Goal: Information Seeking & Learning: Understand process/instructions

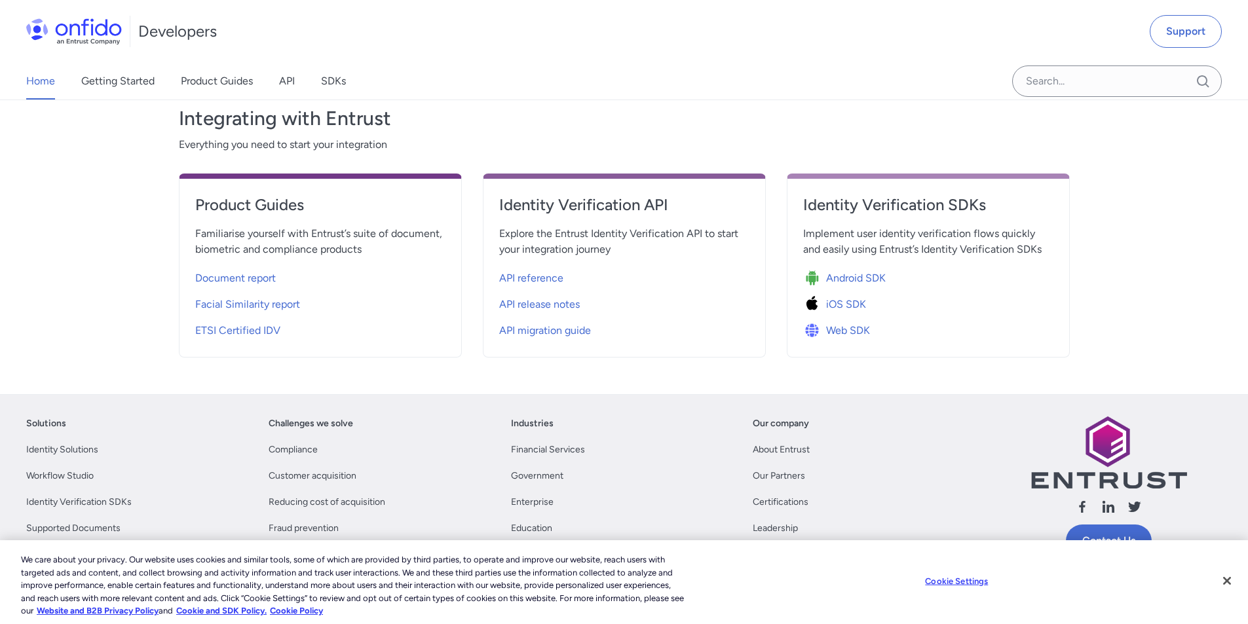
scroll to position [458, 0]
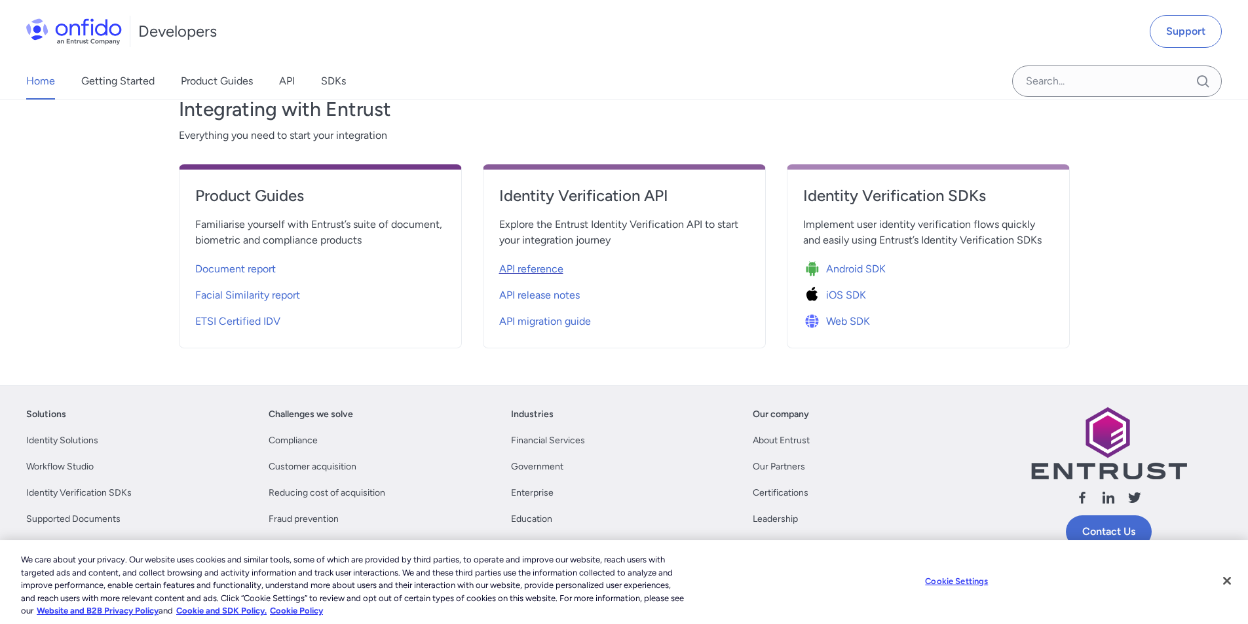
click at [548, 273] on span "API reference" at bounding box center [531, 269] width 64 height 16
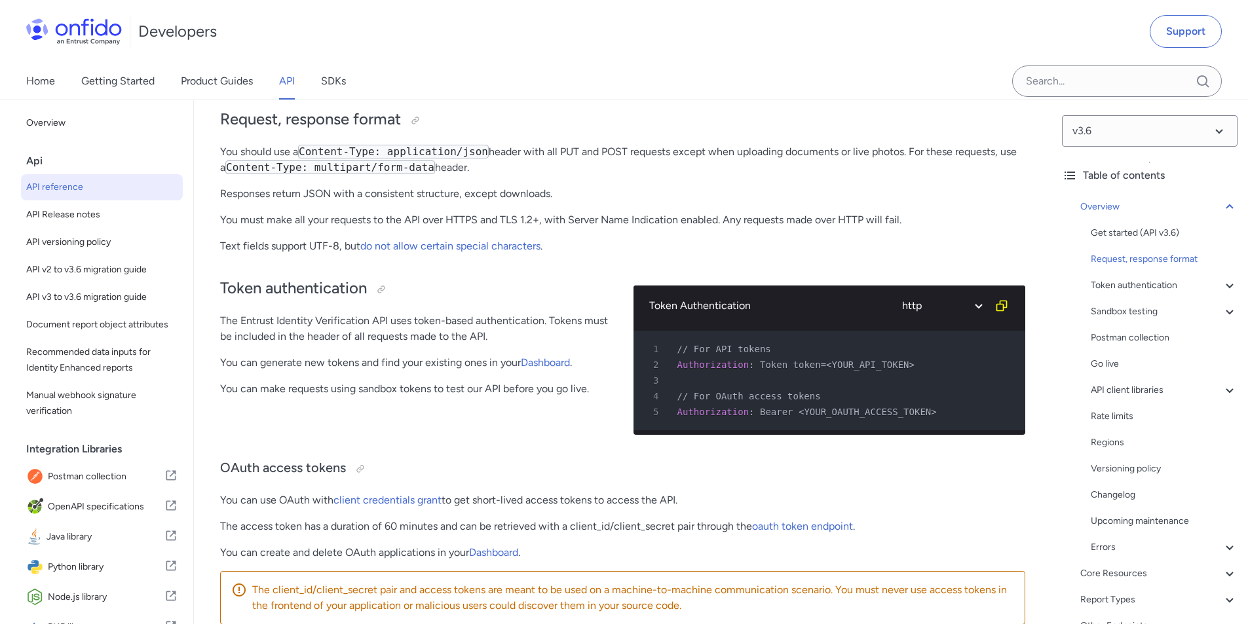
scroll to position [327, 0]
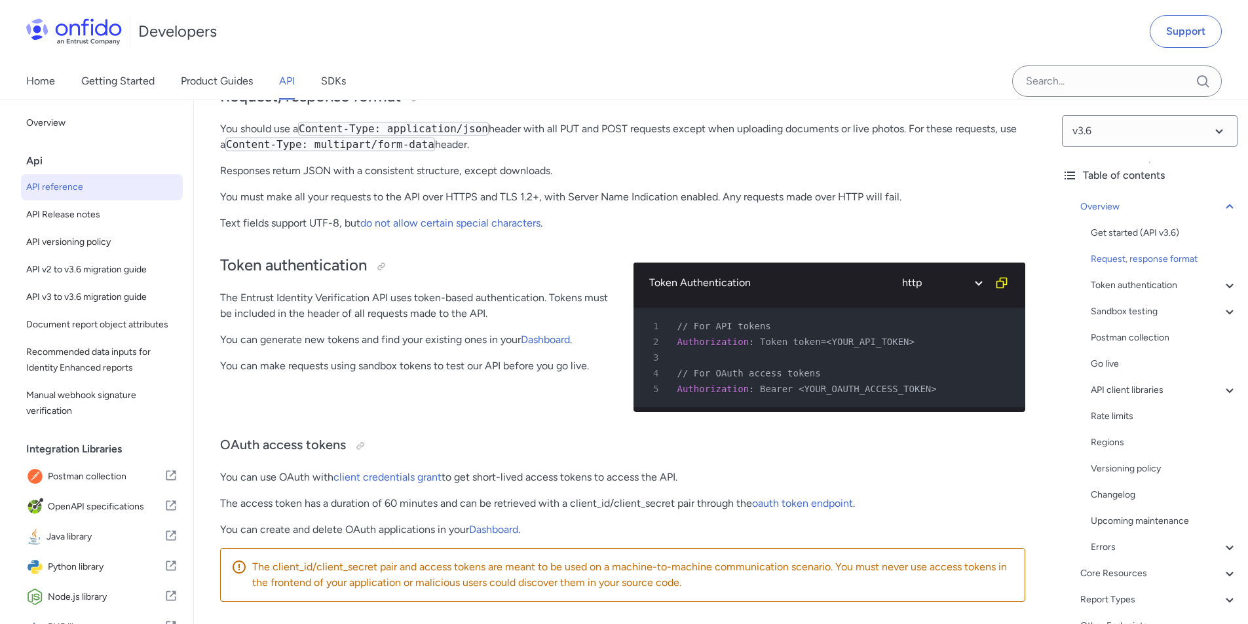
click at [299, 83] on div "Home Getting Started Product Guides API SDKs" at bounding box center [199, 81] width 398 height 37
click at [285, 81] on link "API" at bounding box center [287, 81] width 16 height 37
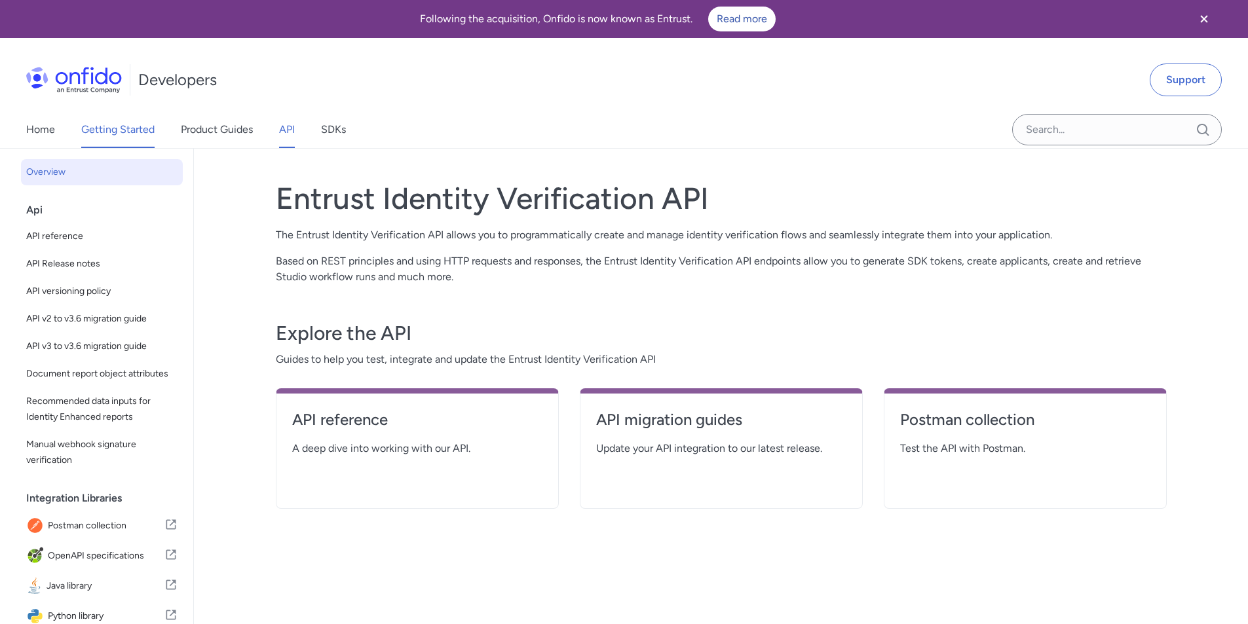
click at [134, 132] on link "Getting Started" at bounding box center [117, 129] width 73 height 37
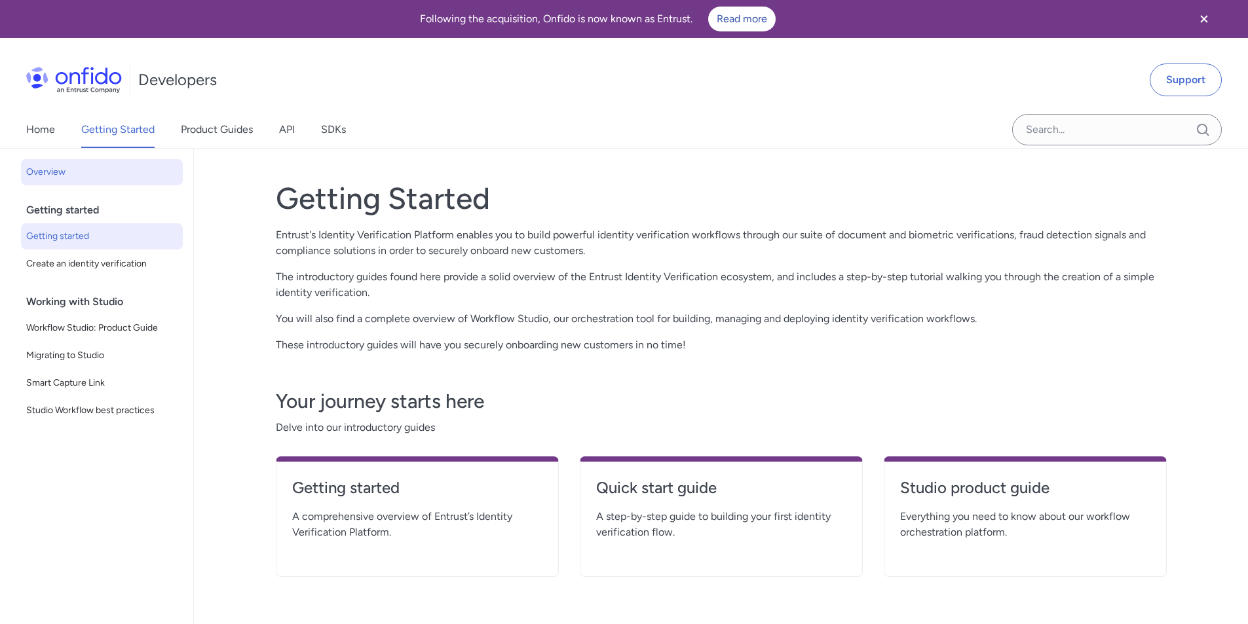
click at [65, 240] on span "Getting started" at bounding box center [101, 237] width 151 height 16
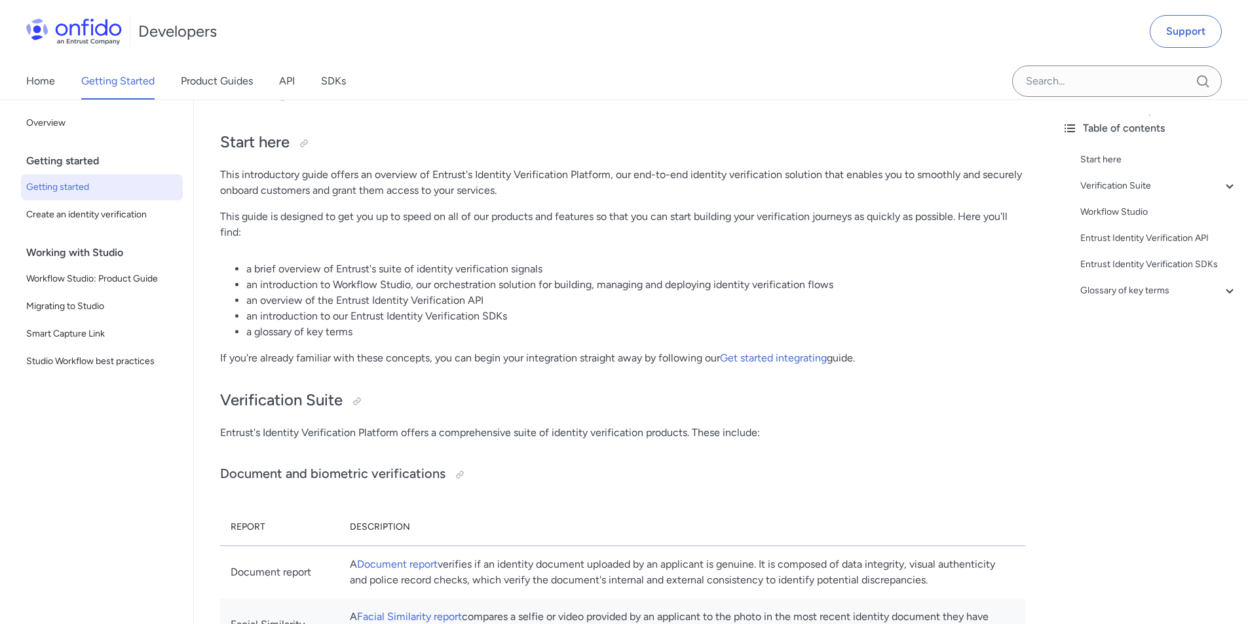
scroll to position [196, 0]
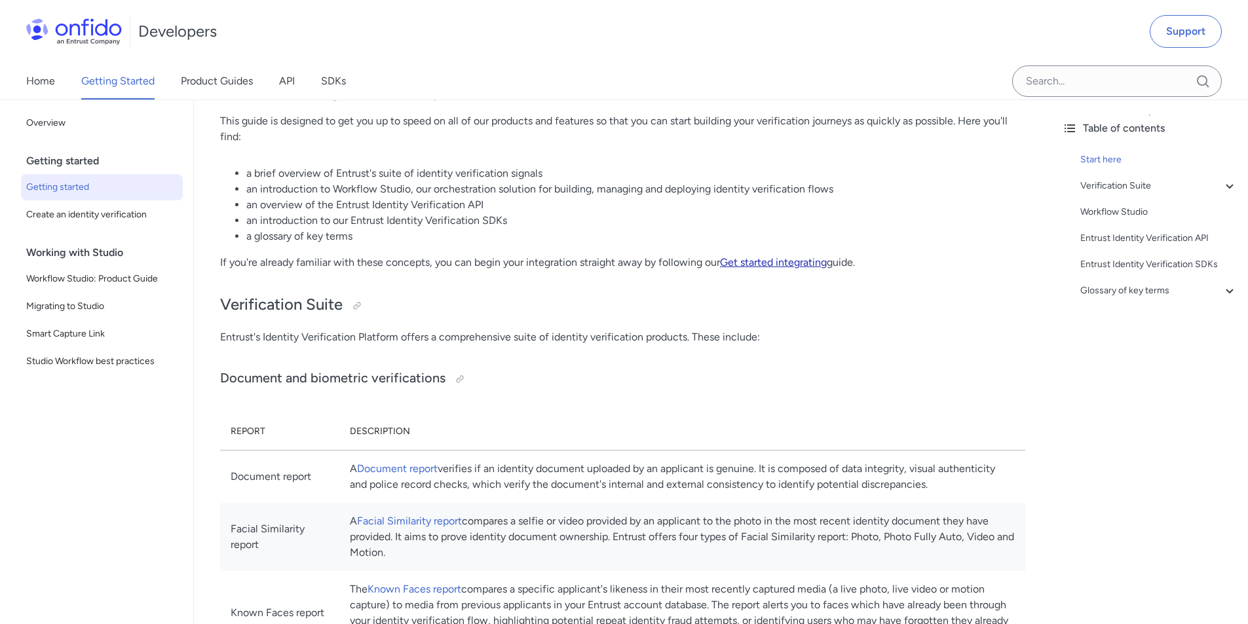
click at [759, 263] on link "Get started integrating" at bounding box center [773, 262] width 107 height 12
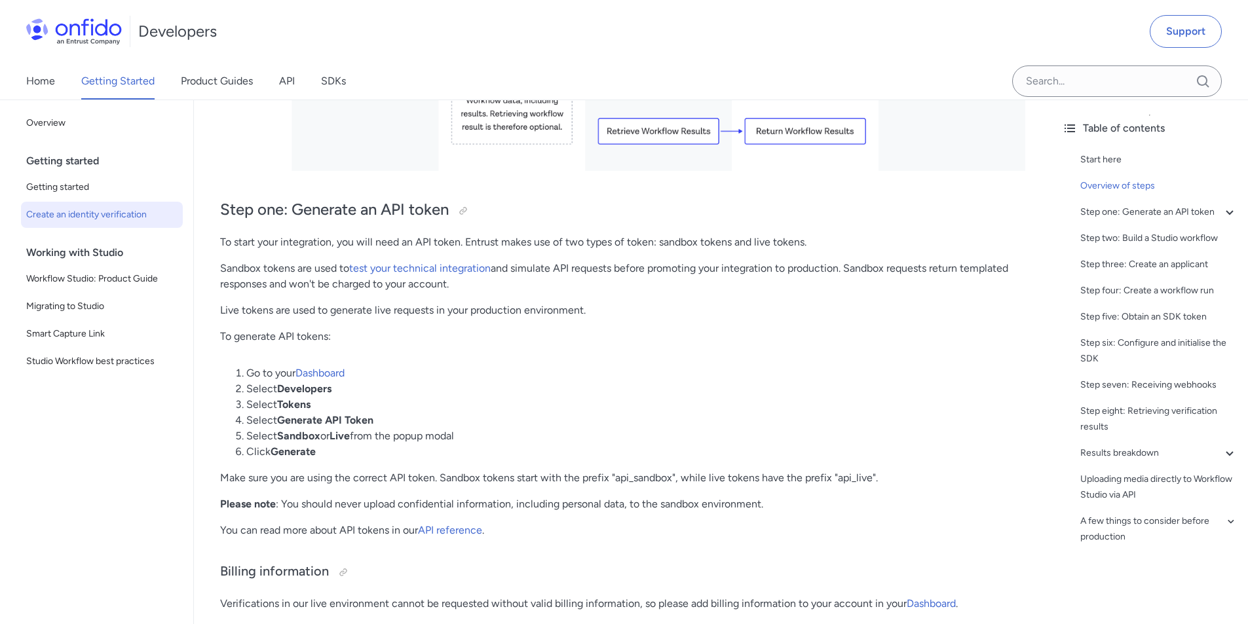
scroll to position [786, 0]
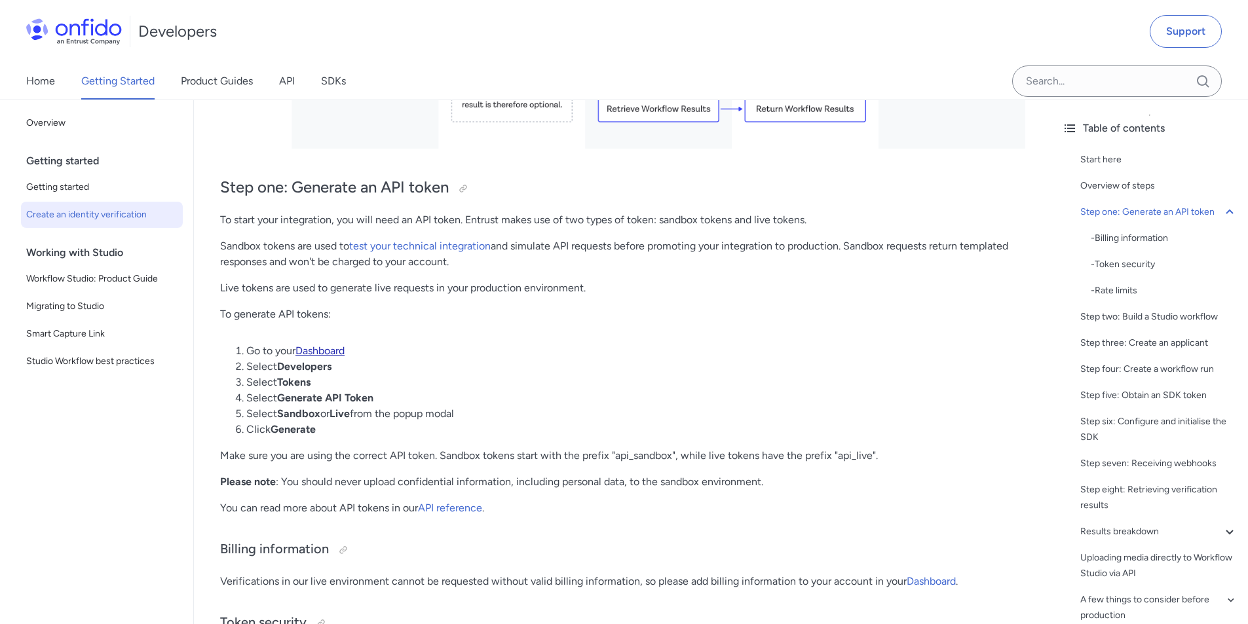
click at [334, 350] on link "Dashboard" at bounding box center [319, 351] width 49 height 12
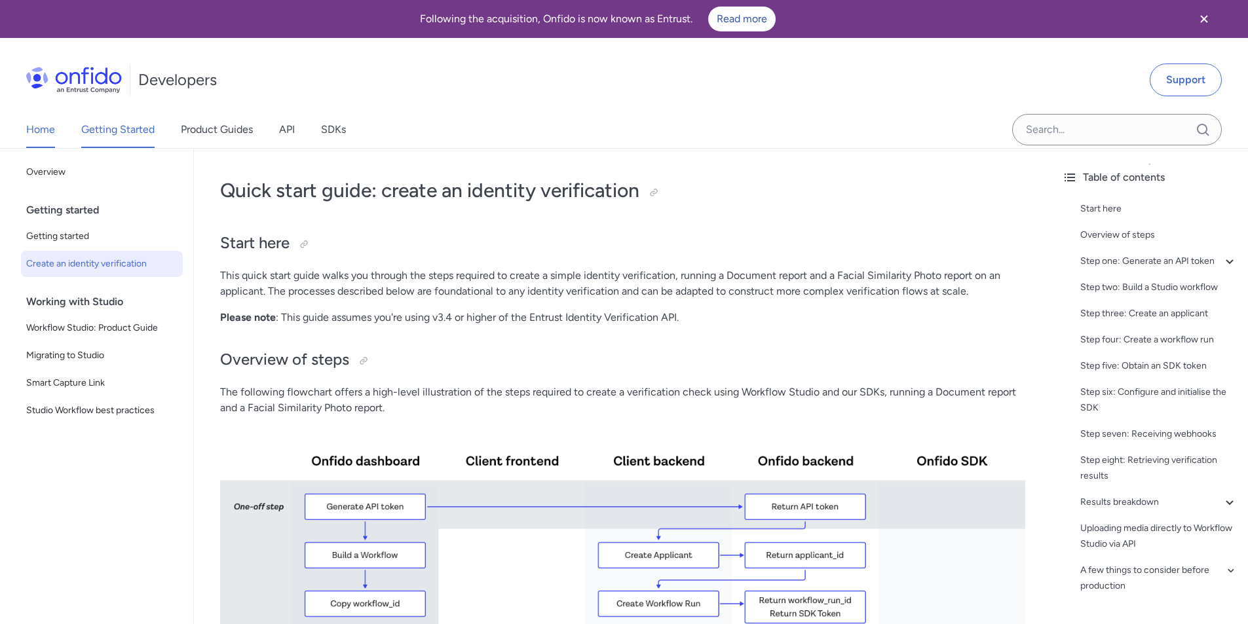
click at [38, 130] on link "Home" at bounding box center [40, 129] width 29 height 37
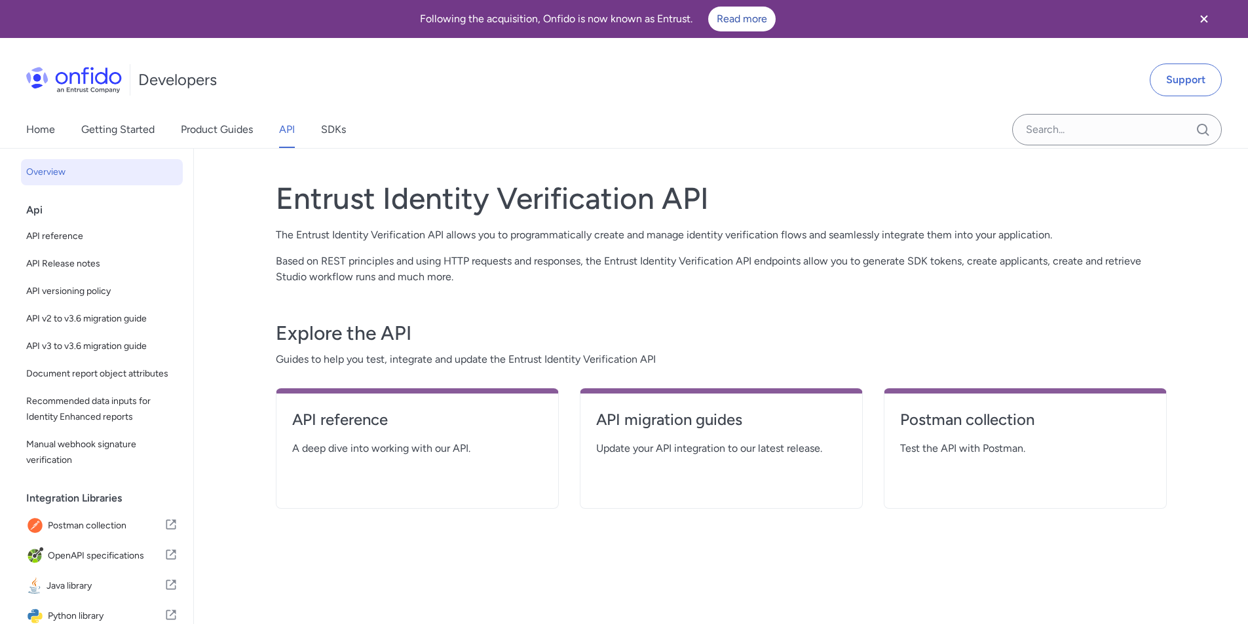
scroll to position [327, 0]
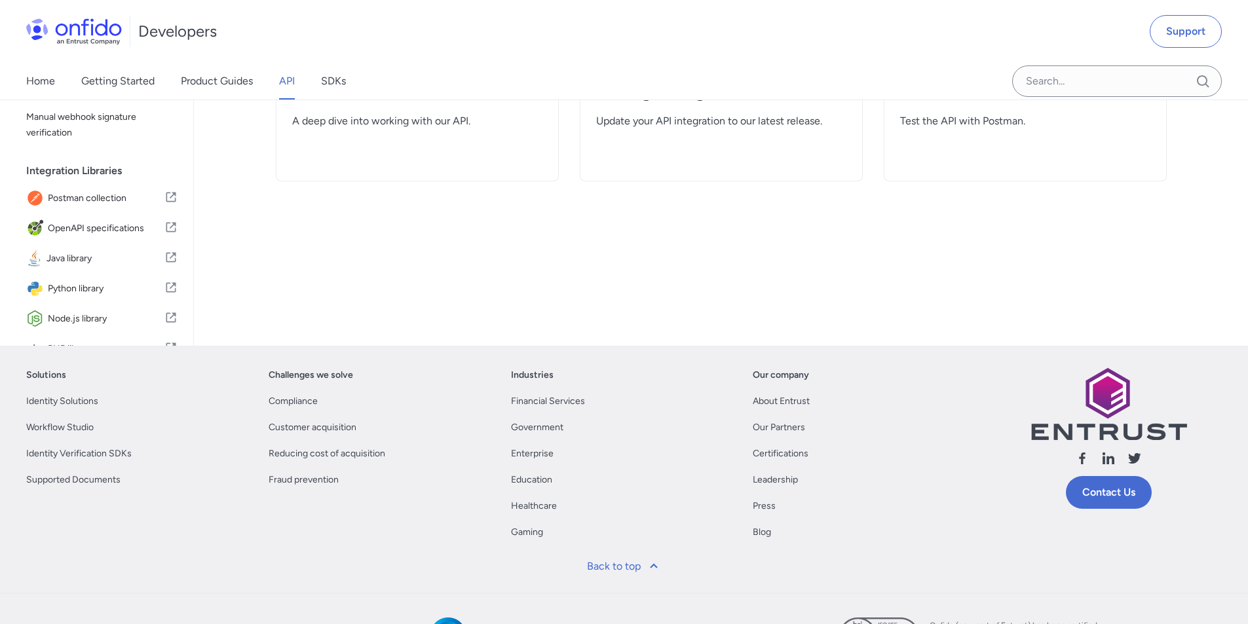
select select "http"
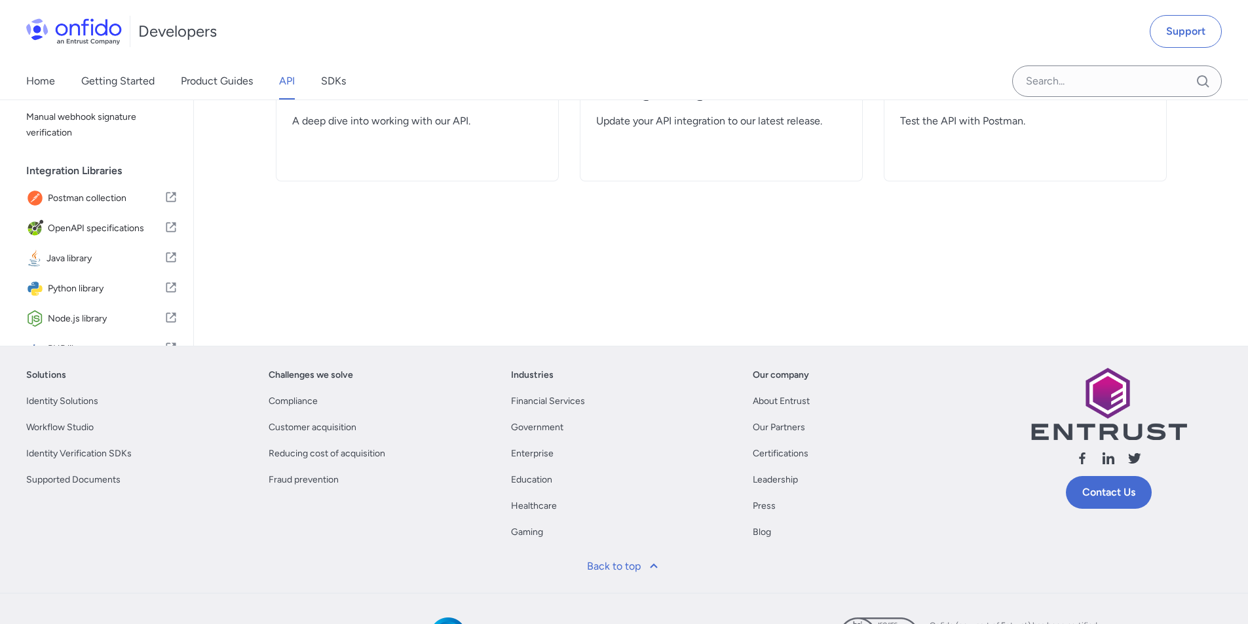
select select "http"
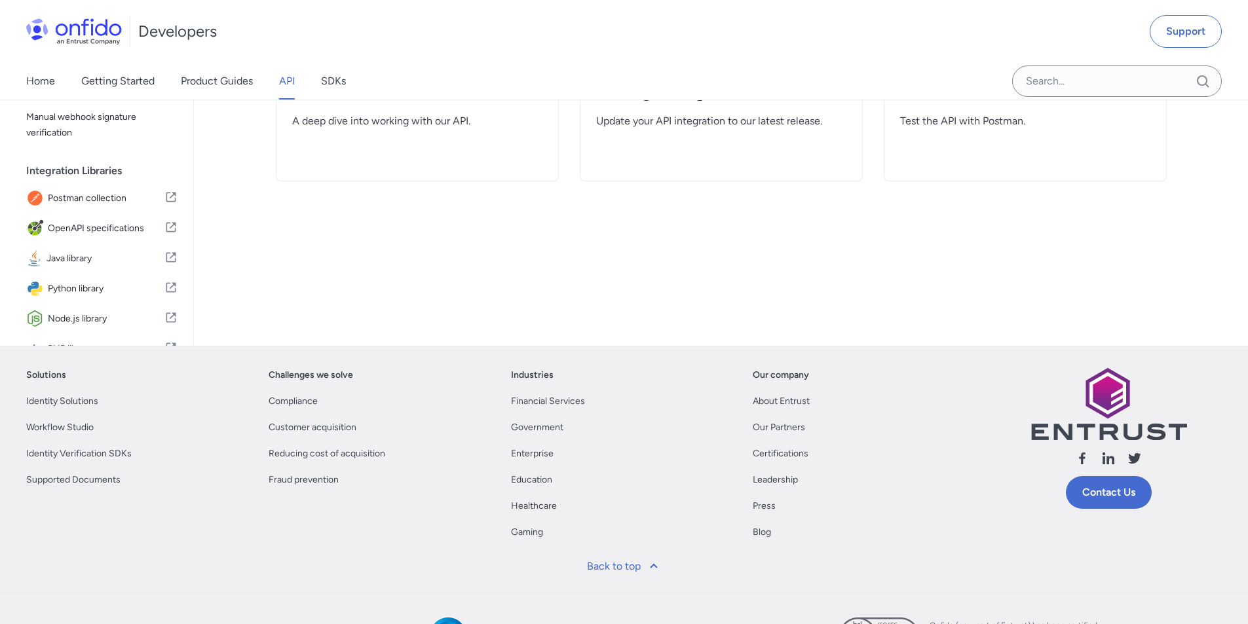
select select "http"
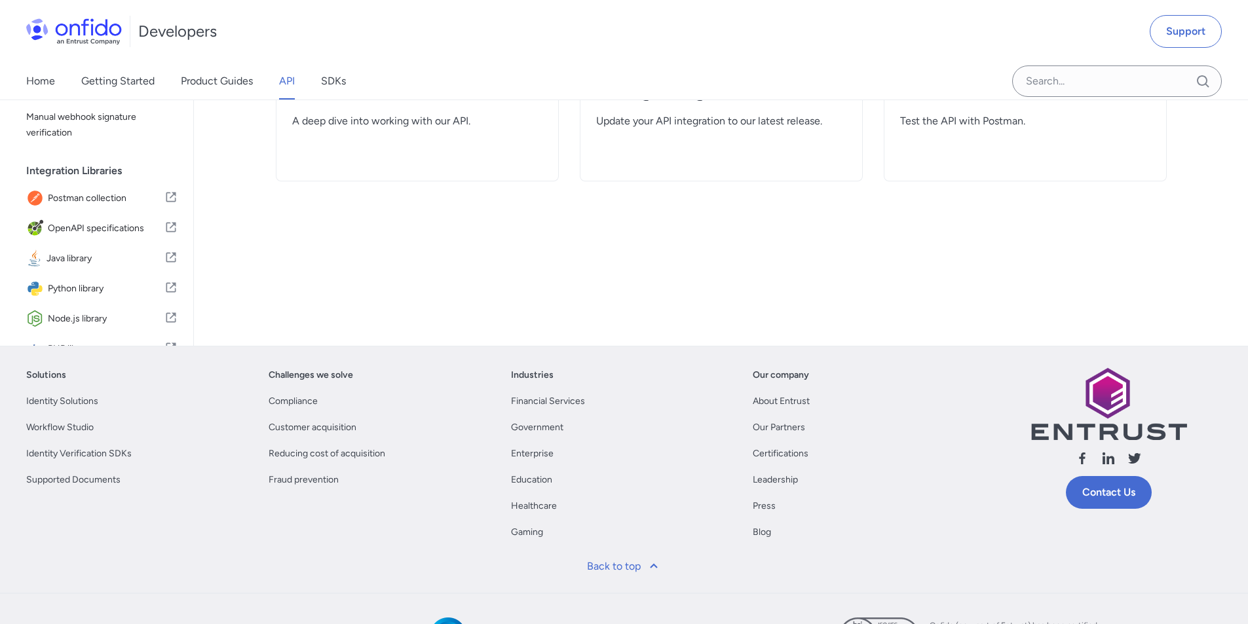
select select "http"
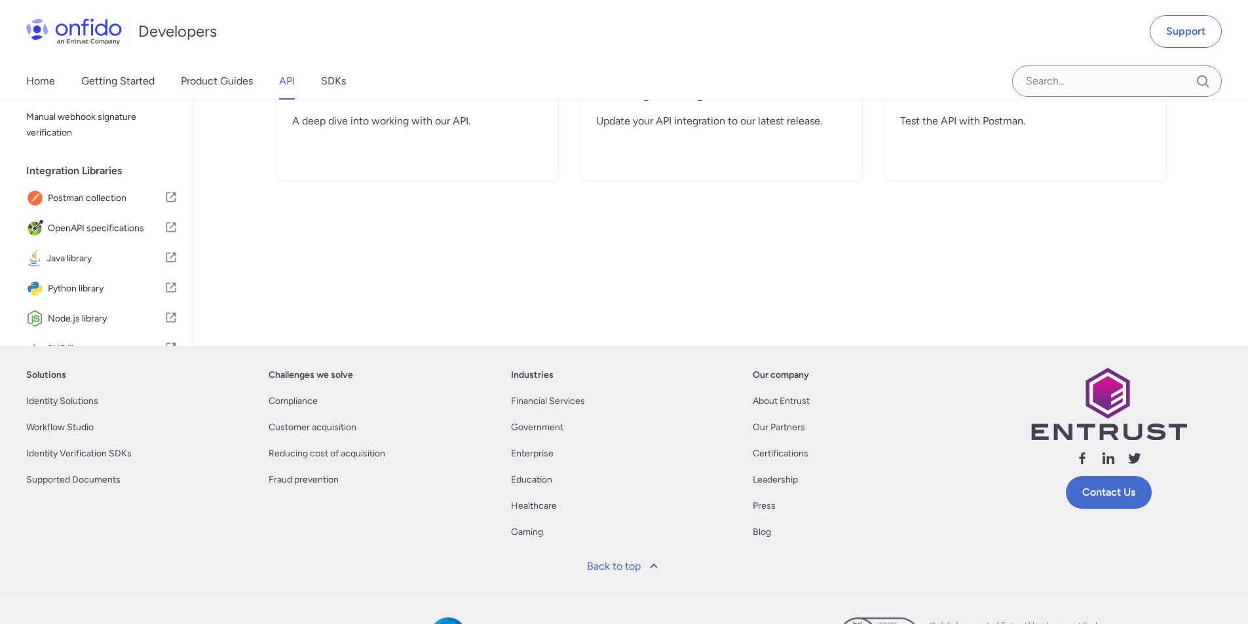
select select "http"
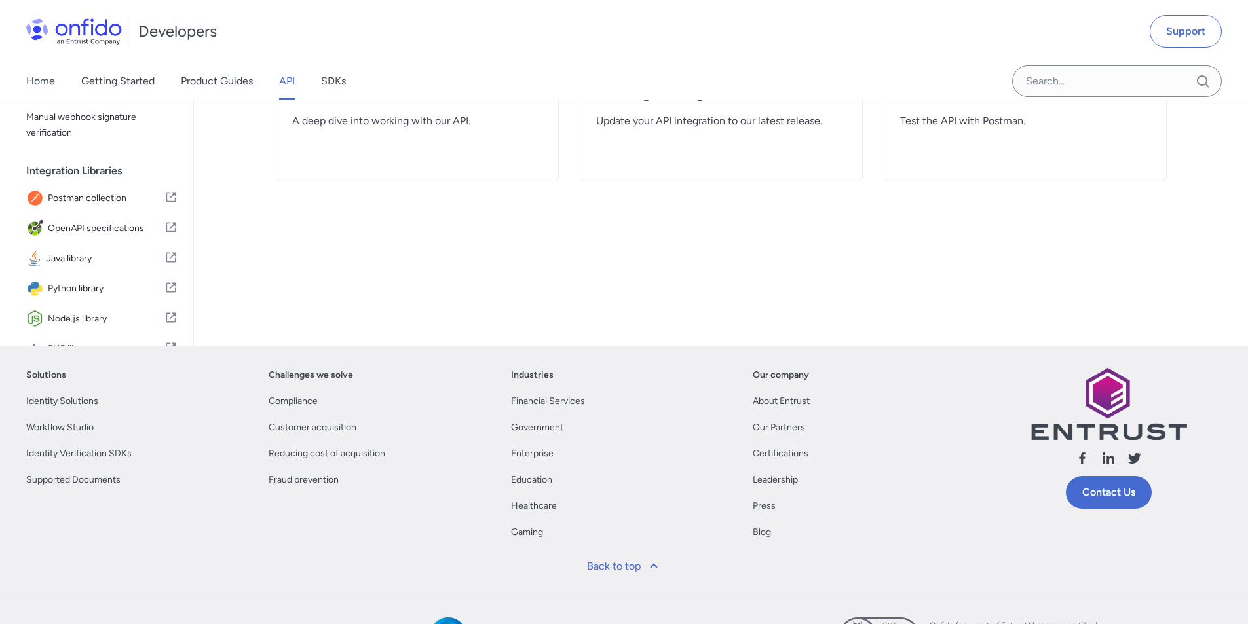
select select "http"
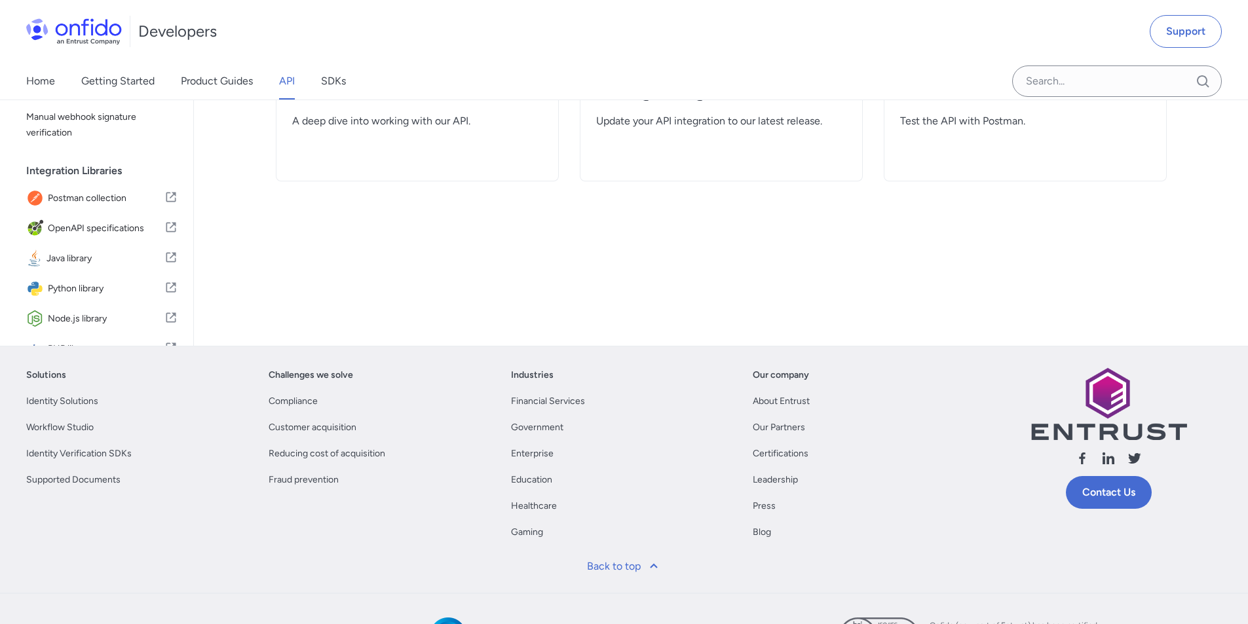
select select "http"
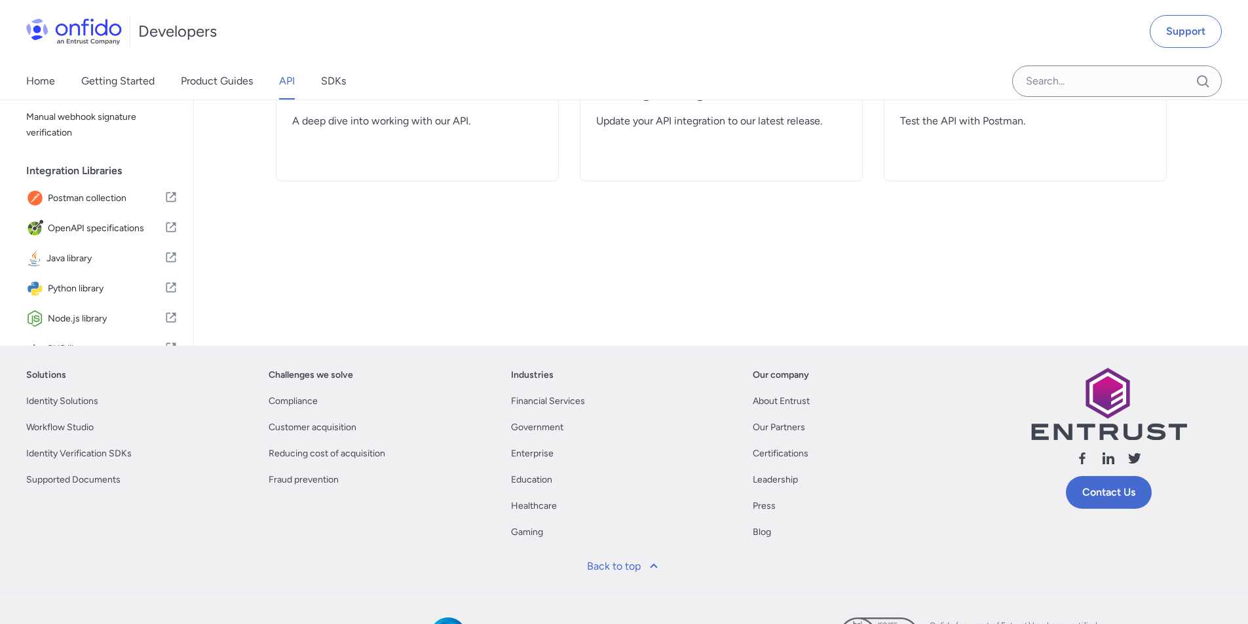
select select "http"
